Goal: Communication & Community: Answer question/provide support

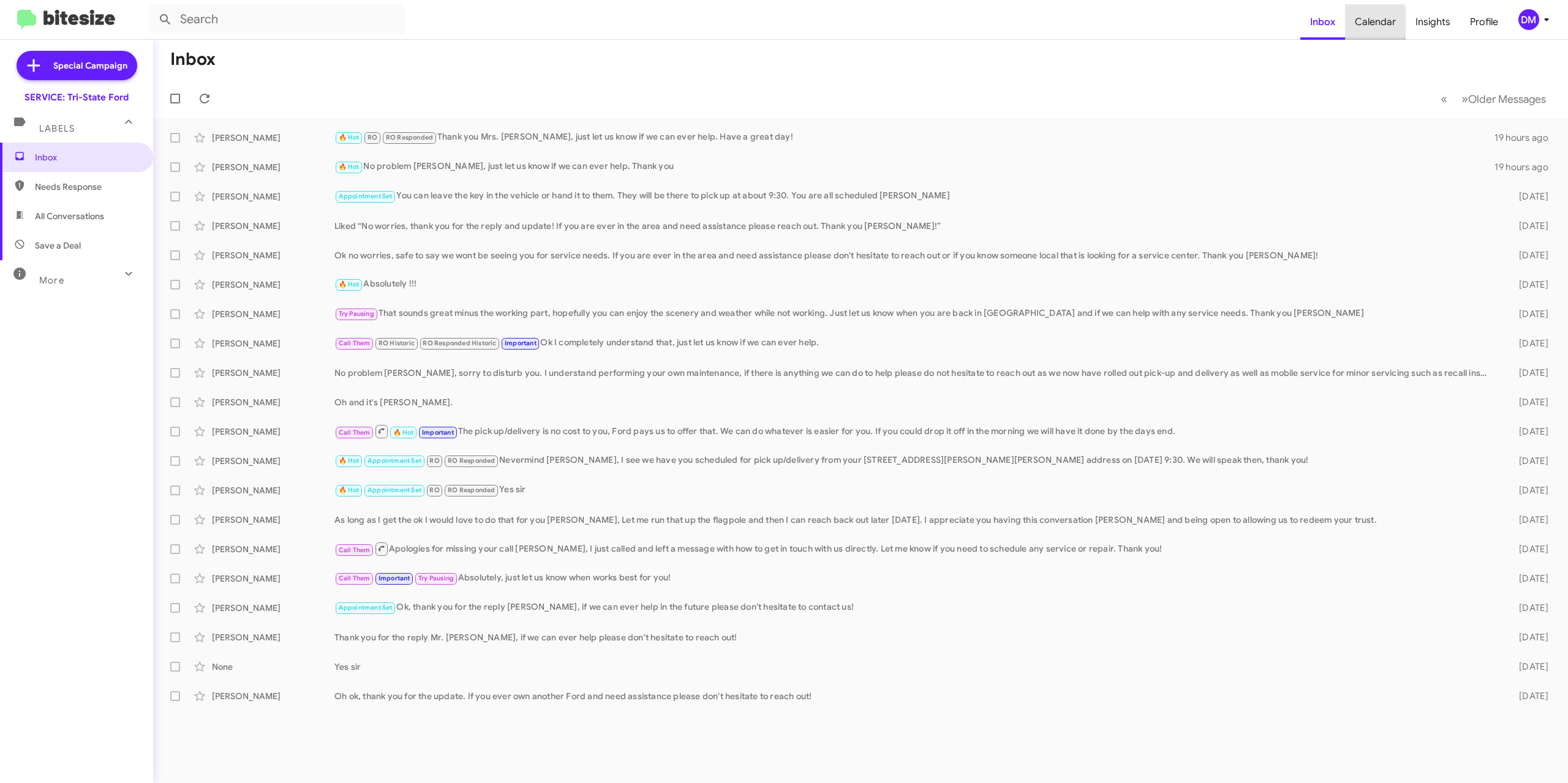
click at [1367, 25] on span "Calendar" at bounding box center [1375, 22] width 60 height 36
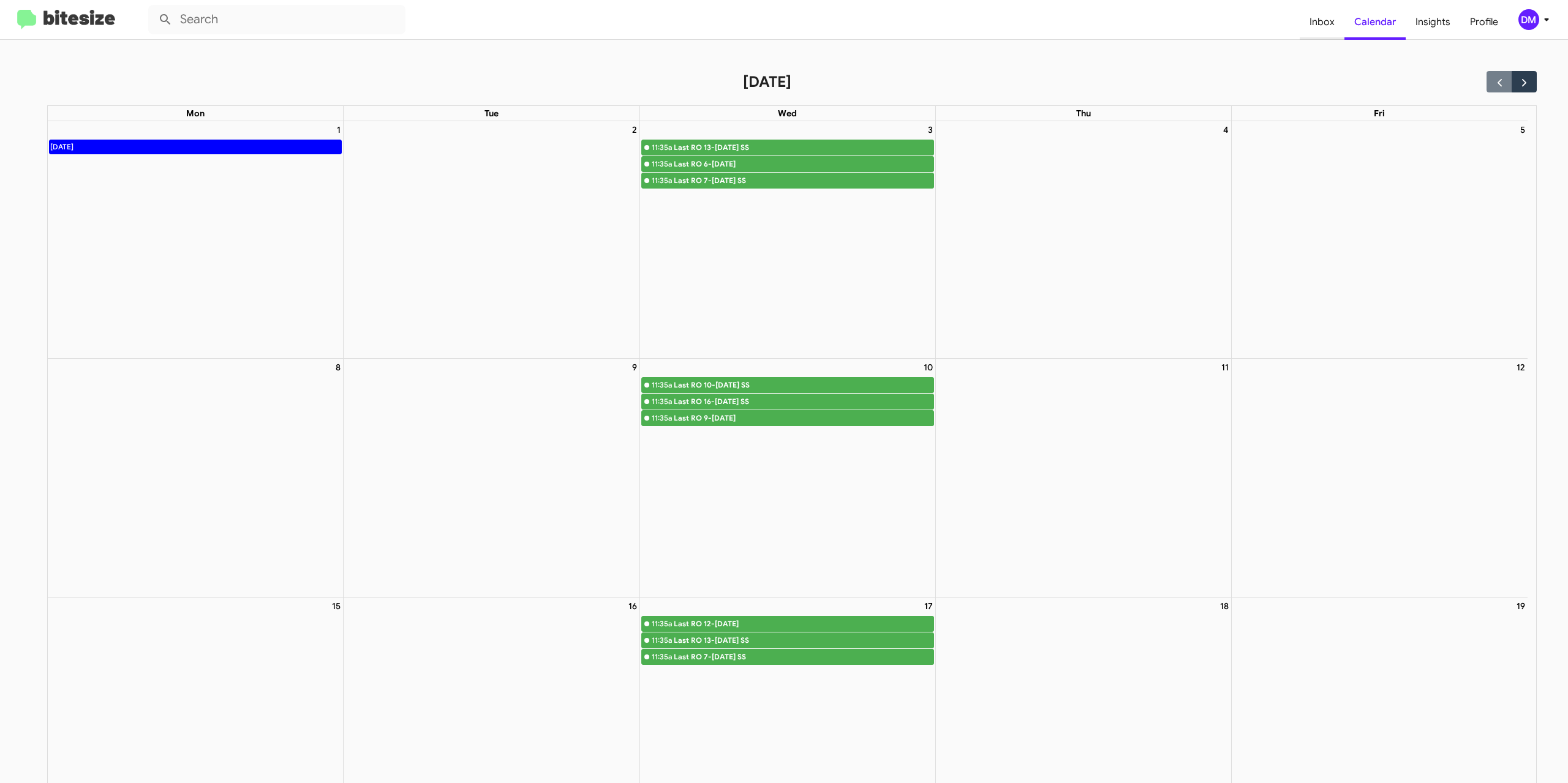
click at [1318, 20] on span "Inbox" at bounding box center [1322, 22] width 45 height 36
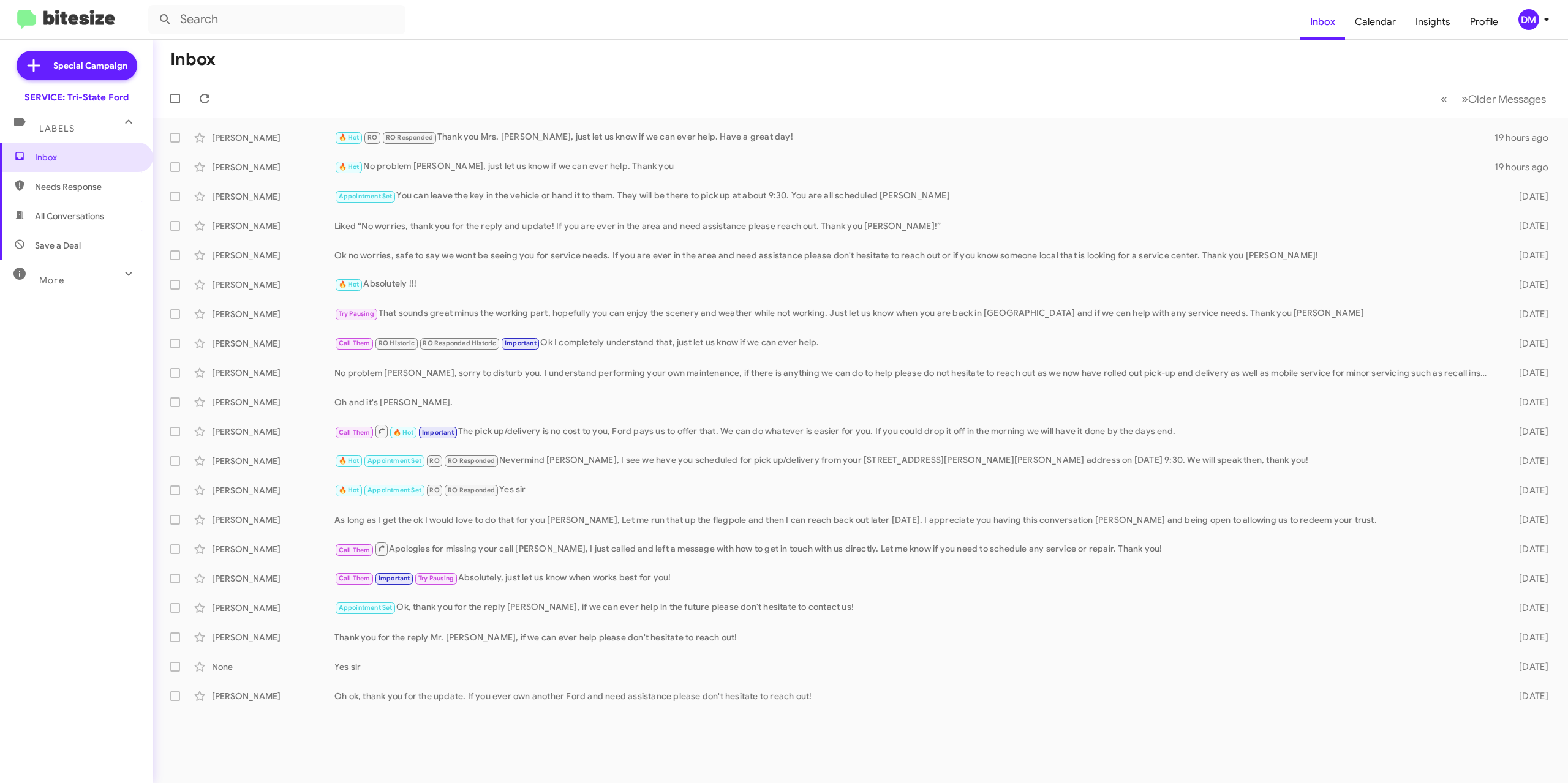
click at [72, 214] on span "All Conversations" at bounding box center [70, 216] width 70 height 12
type input "in:all-conversations"
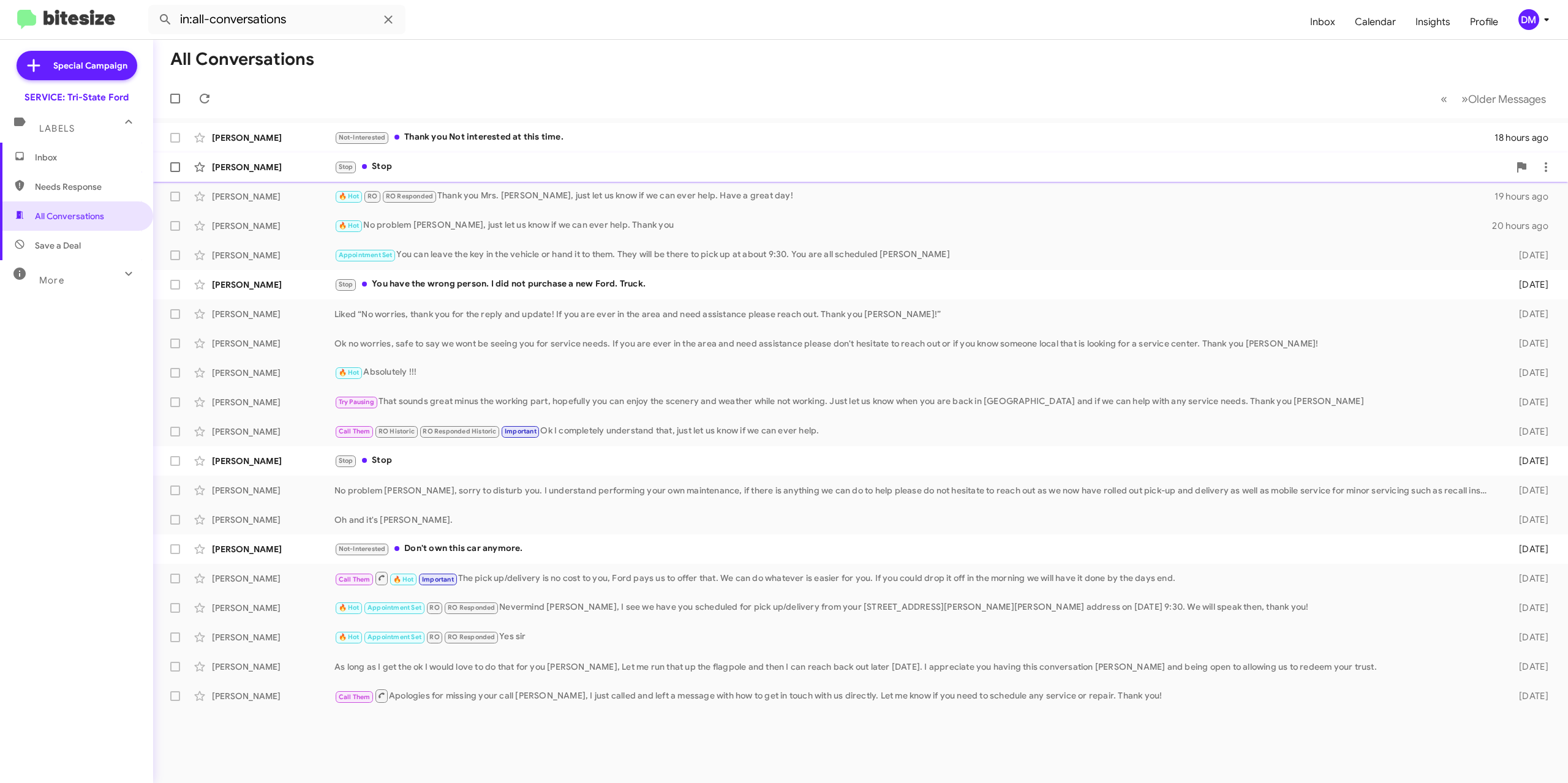
click at [290, 167] on div "Sean Gallagher" at bounding box center [273, 167] width 123 height 12
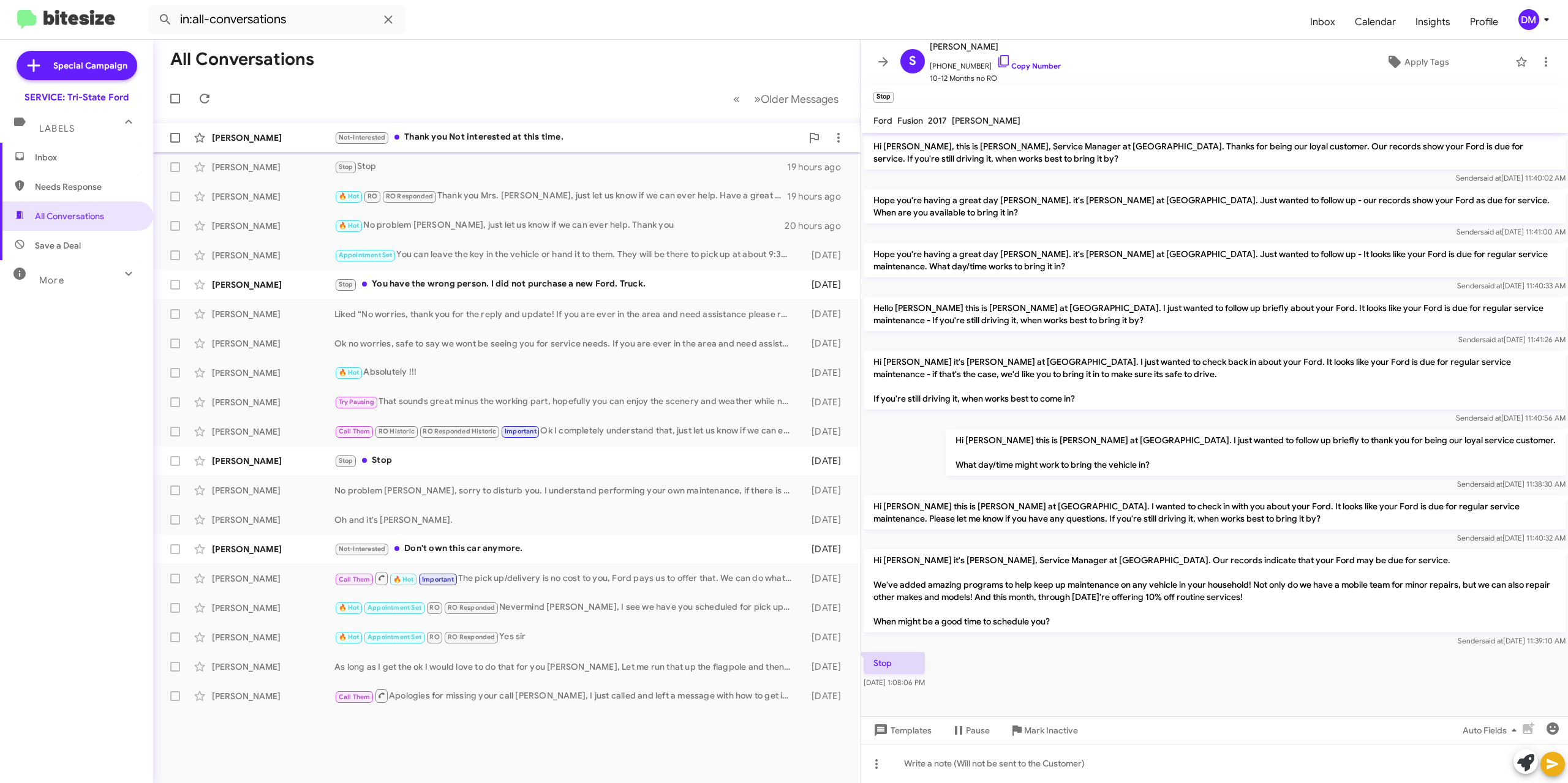
click at [273, 142] on div "Richard Thorte" at bounding box center [273, 138] width 123 height 12
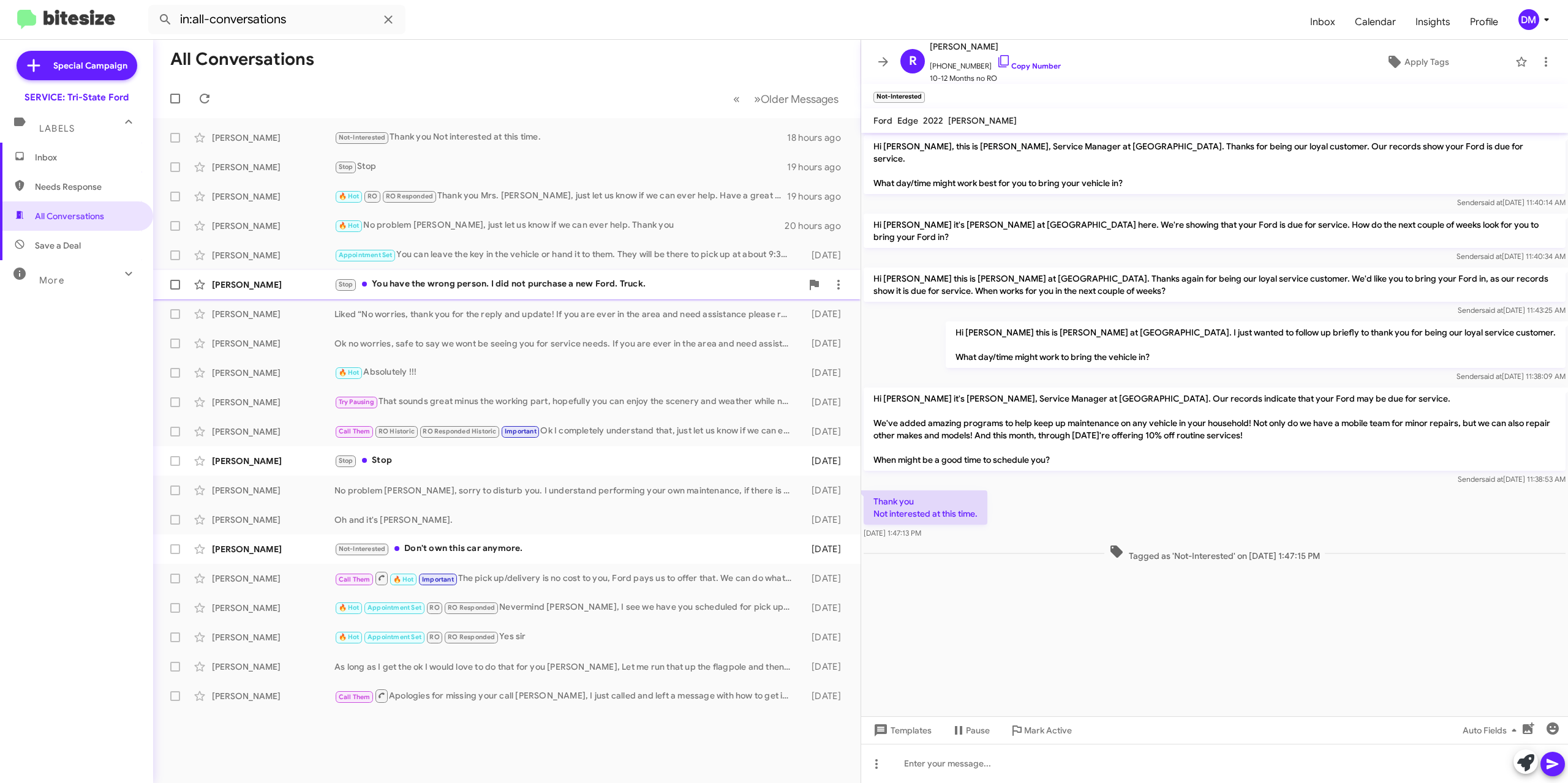
click at [283, 279] on div "William Rhoades" at bounding box center [273, 284] width 123 height 12
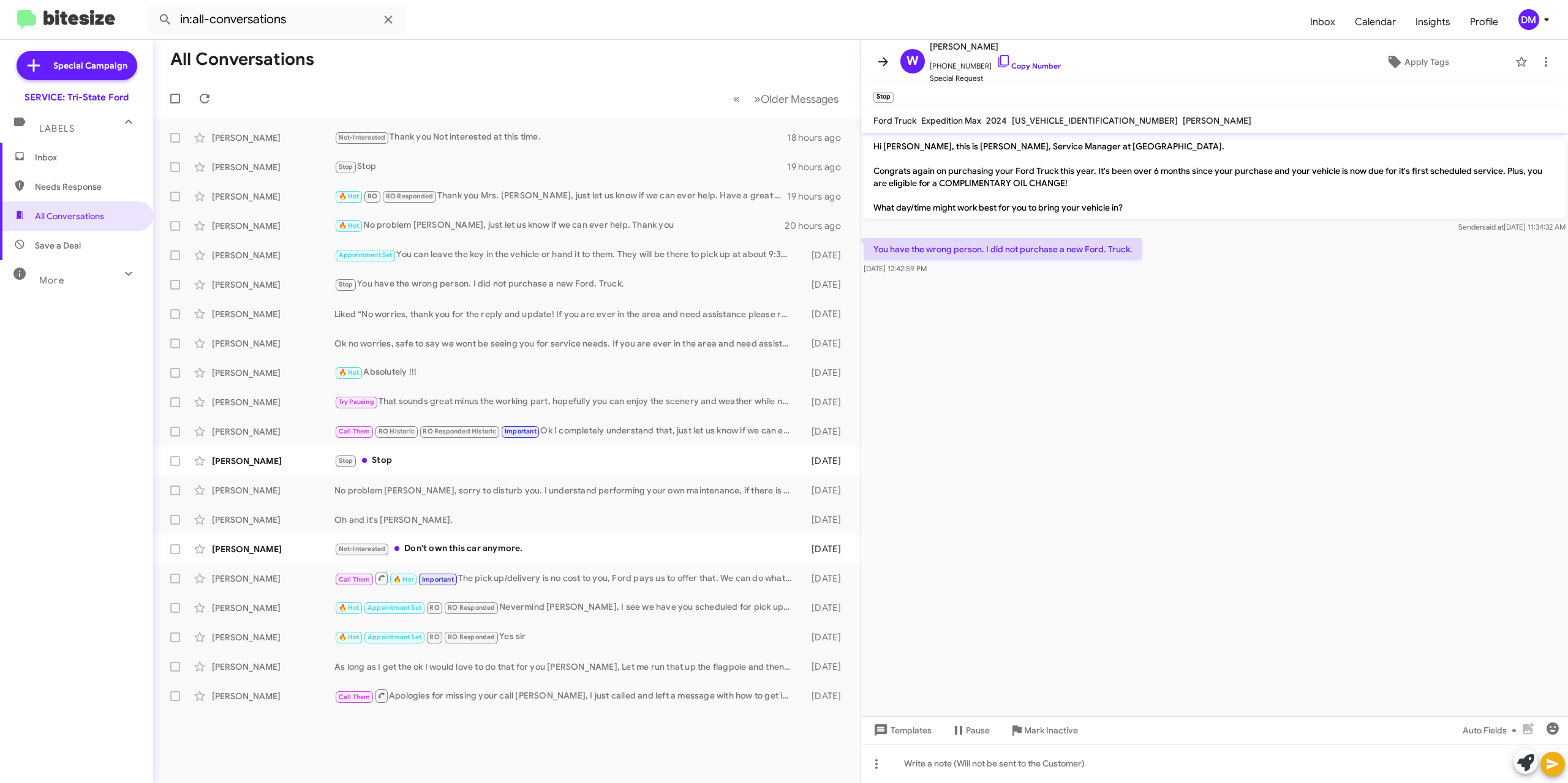
click at [881, 63] on icon at bounding box center [883, 62] width 15 height 15
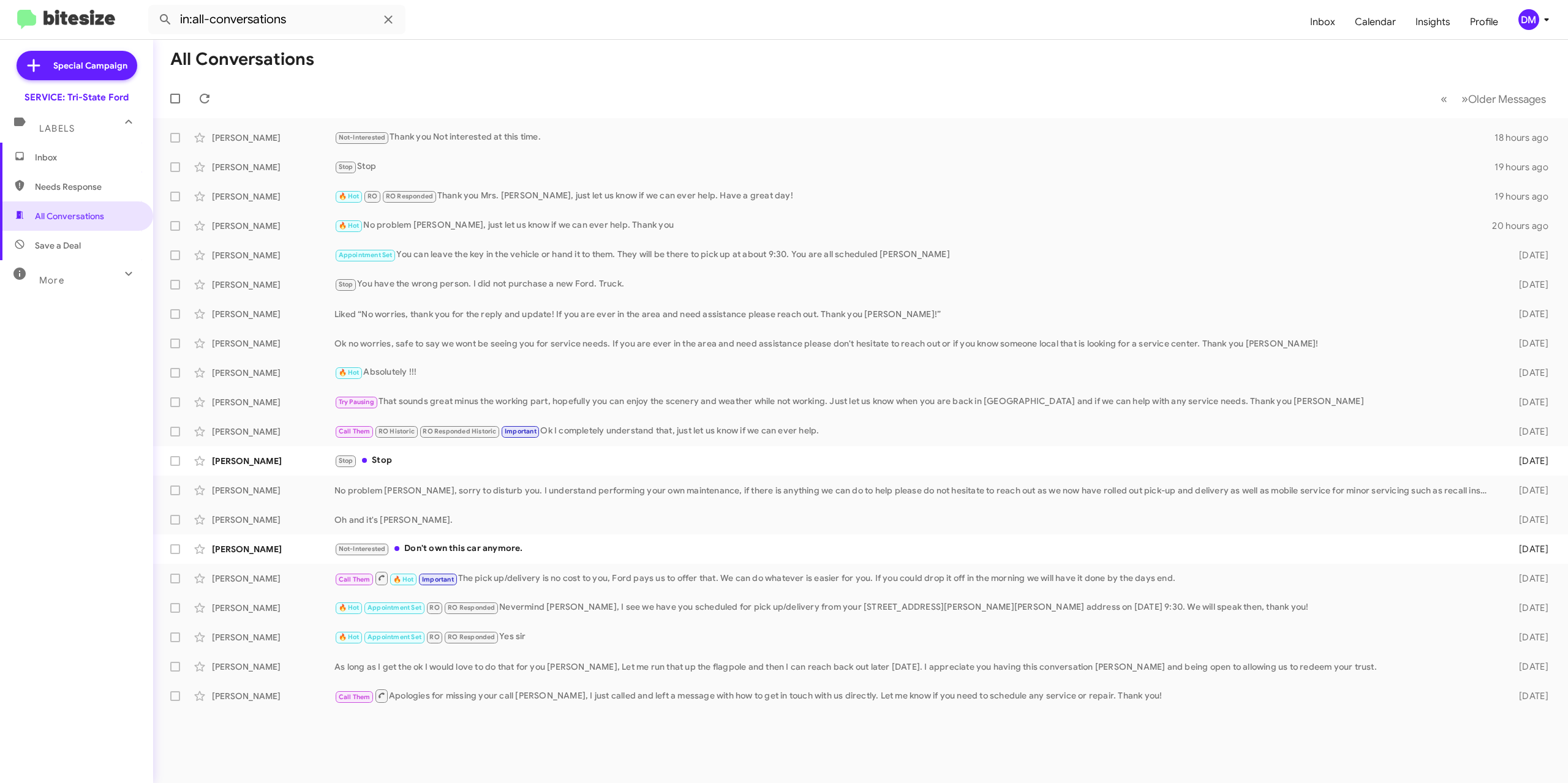
click at [744, 67] on mat-toolbar-row "All Conversations" at bounding box center [861, 59] width 1415 height 39
